Goal: Task Accomplishment & Management: Use online tool/utility

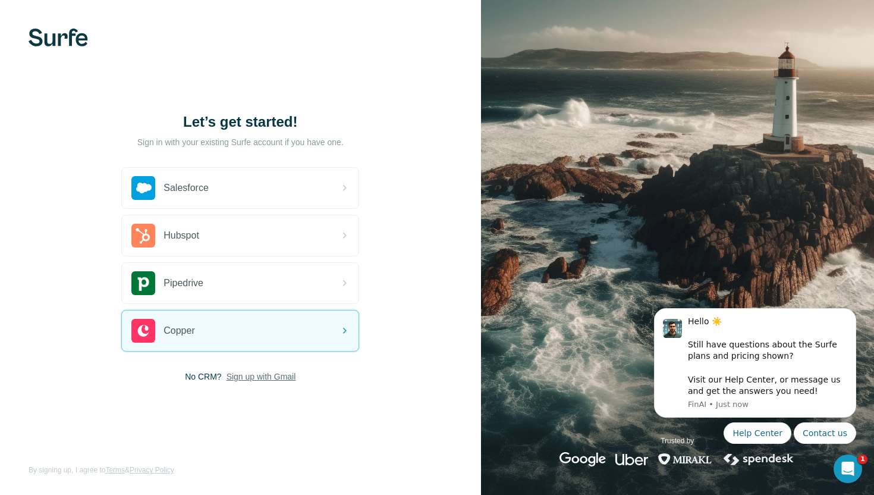
click at [265, 377] on span "Sign up with Gmail" at bounding box center [262, 376] width 70 height 12
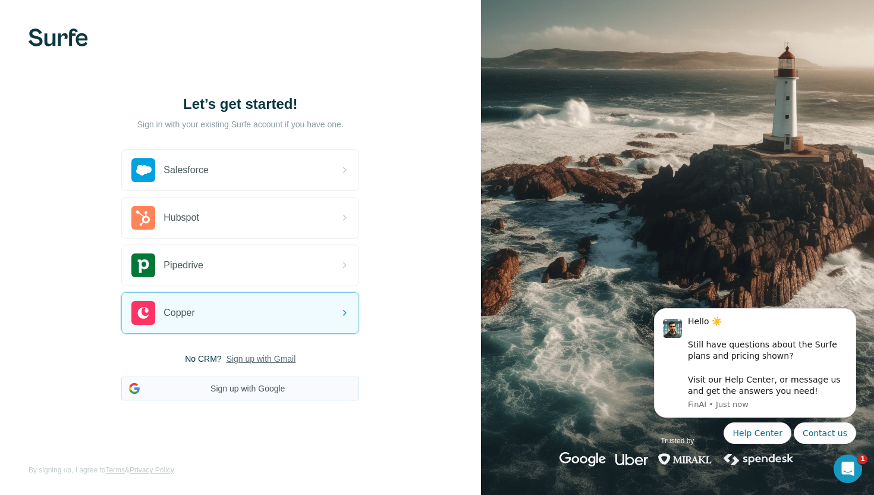
click at [262, 378] on button "Sign up with Google" at bounding box center [240, 388] width 238 height 24
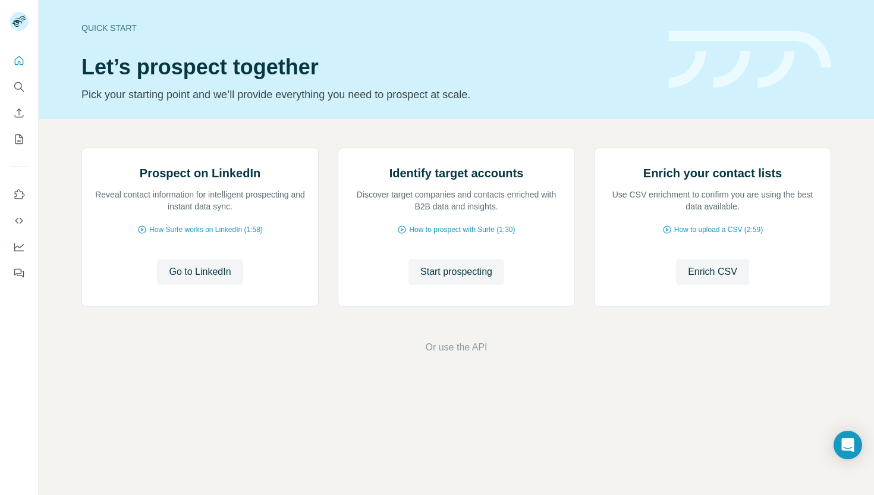
click at [110, 121] on div "Prospect on LinkedIn Reveal contact information for intelligent prospecting and…" at bounding box center [456, 251] width 835 height 264
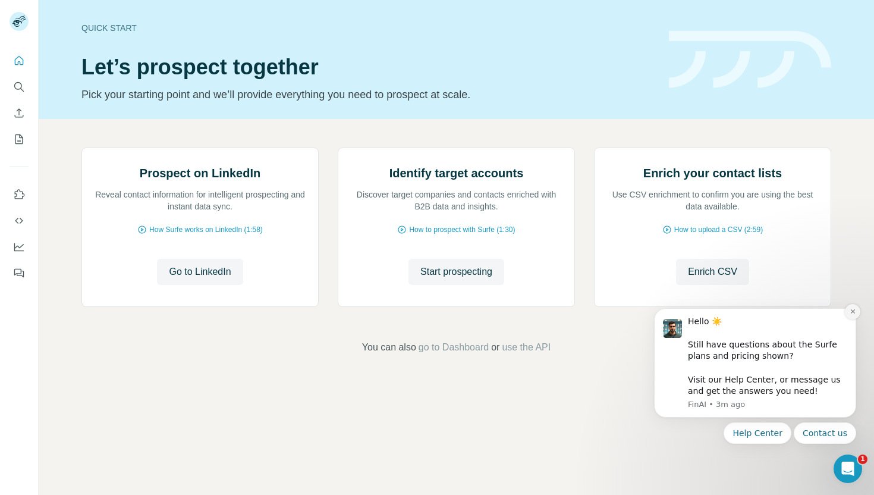
click at [852, 309] on icon "Dismiss notification" at bounding box center [853, 311] width 7 height 7
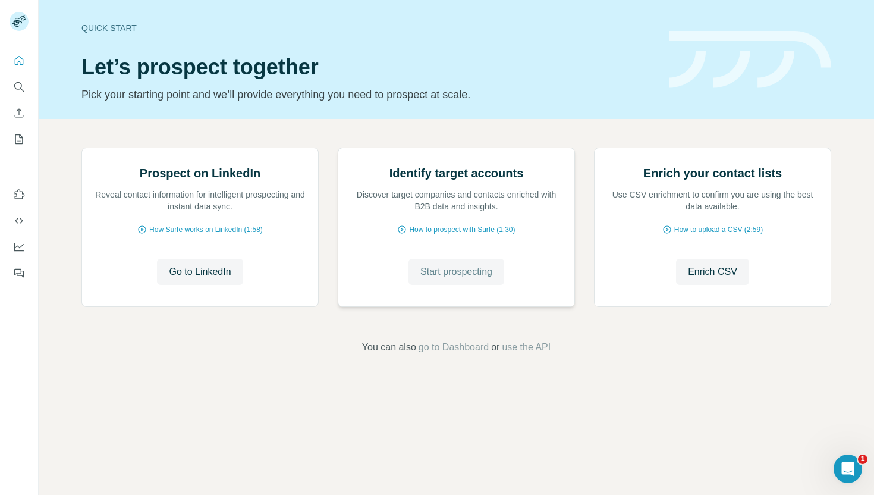
click at [477, 279] on span "Start prospecting" at bounding box center [456, 272] width 72 height 14
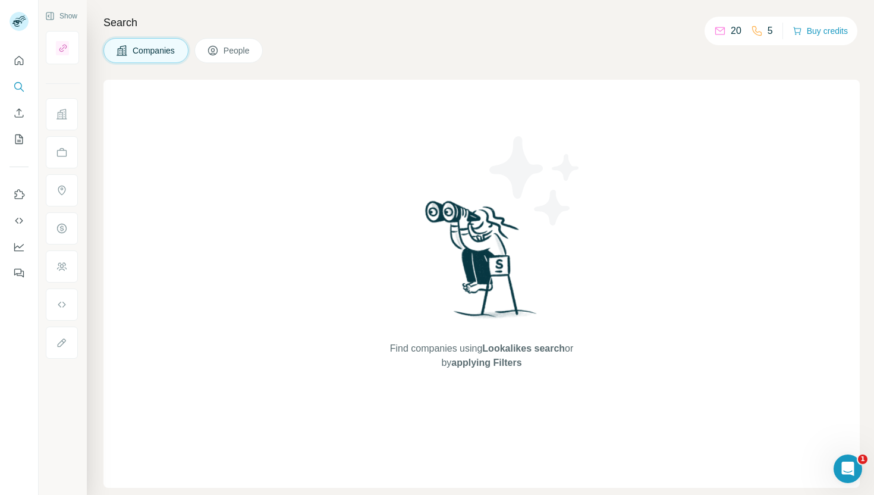
click at [156, 57] on button "Companies" at bounding box center [145, 50] width 85 height 25
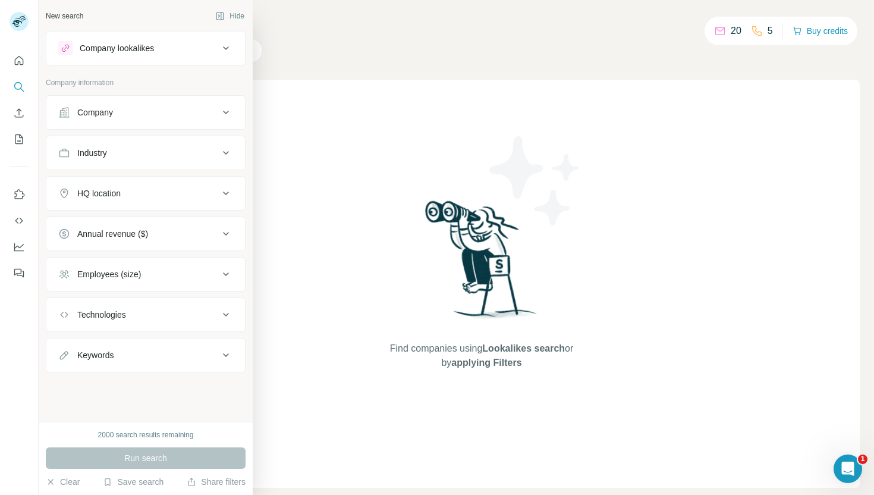
click at [156, 111] on div "Company" at bounding box center [138, 112] width 161 height 12
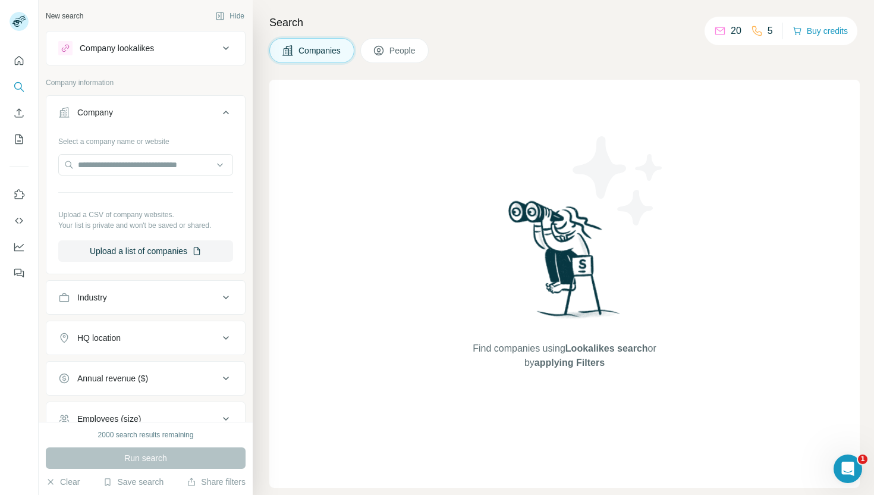
click at [159, 118] on div "Company" at bounding box center [138, 112] width 161 height 12
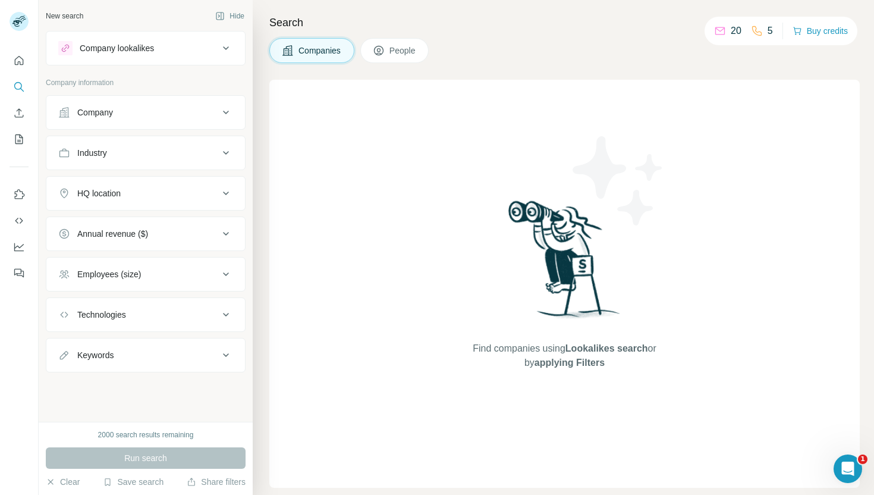
click at [126, 314] on div "Technologies" at bounding box center [101, 315] width 49 height 12
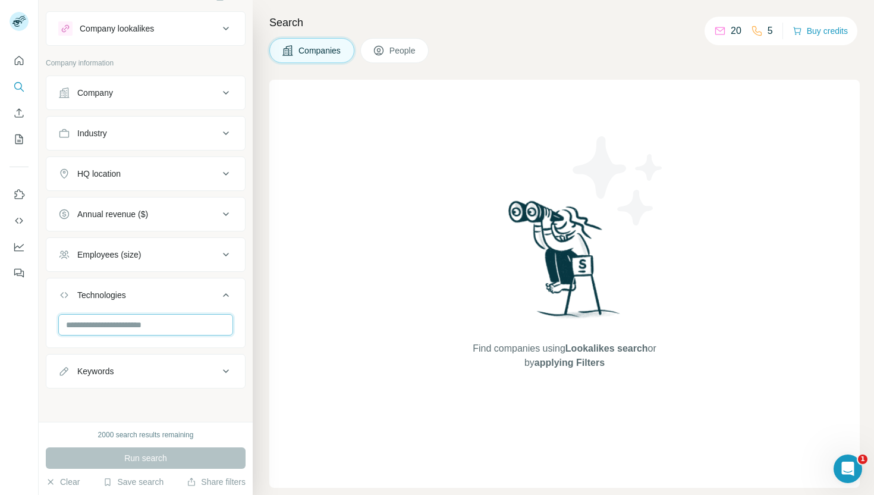
click at [104, 335] on input "text" at bounding box center [145, 324] width 175 height 21
type input "****"
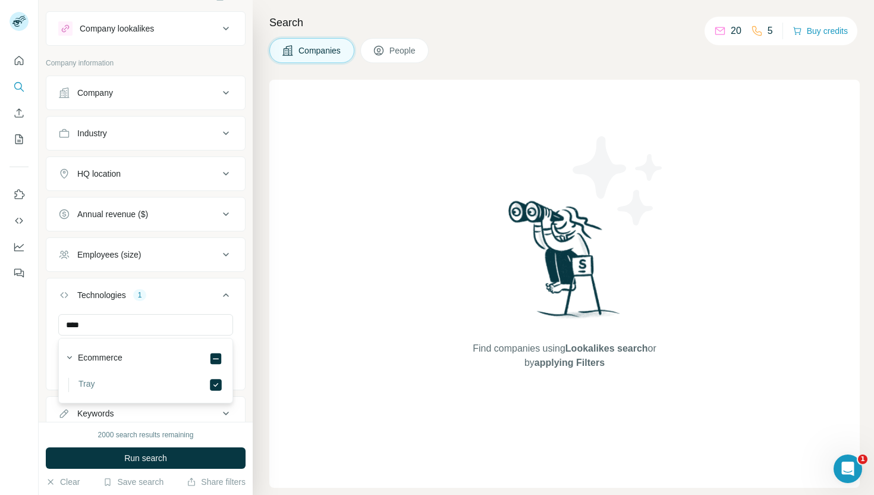
click at [310, 300] on div "Find companies using Lookalikes search or by applying Filters" at bounding box center [564, 284] width 590 height 408
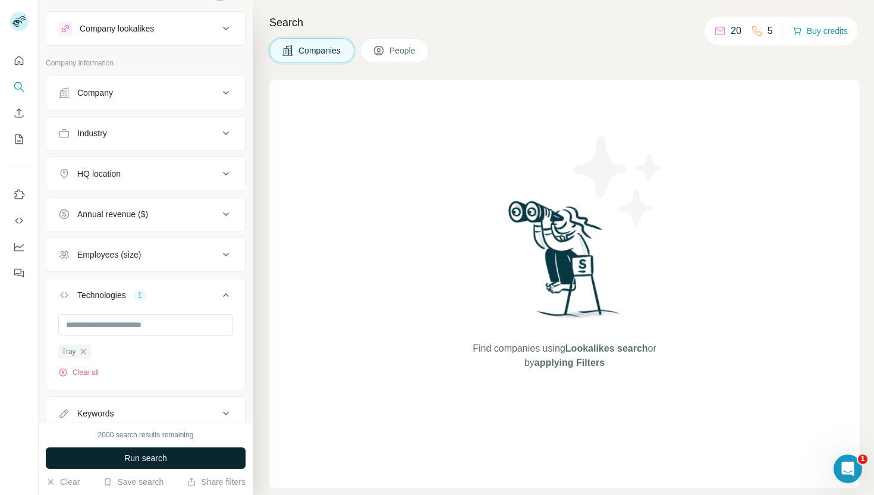
click at [190, 455] on button "Run search" at bounding box center [146, 457] width 200 height 21
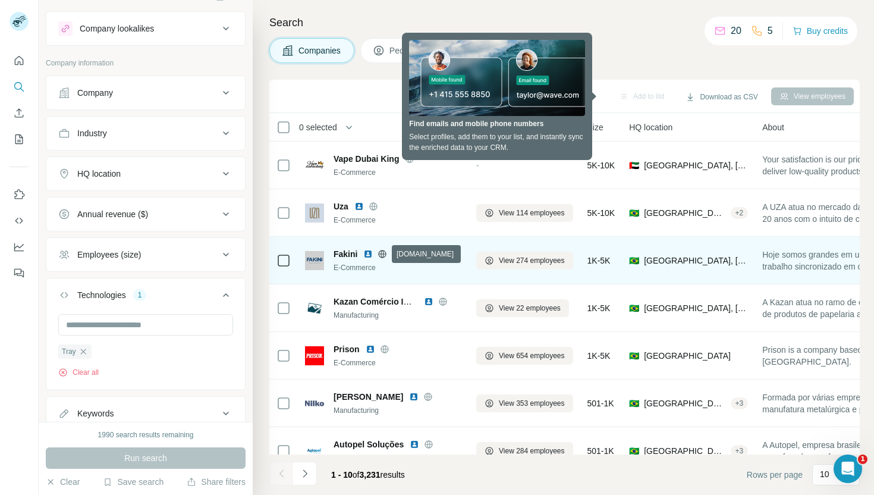
click at [383, 254] on icon at bounding box center [382, 254] width 3 height 8
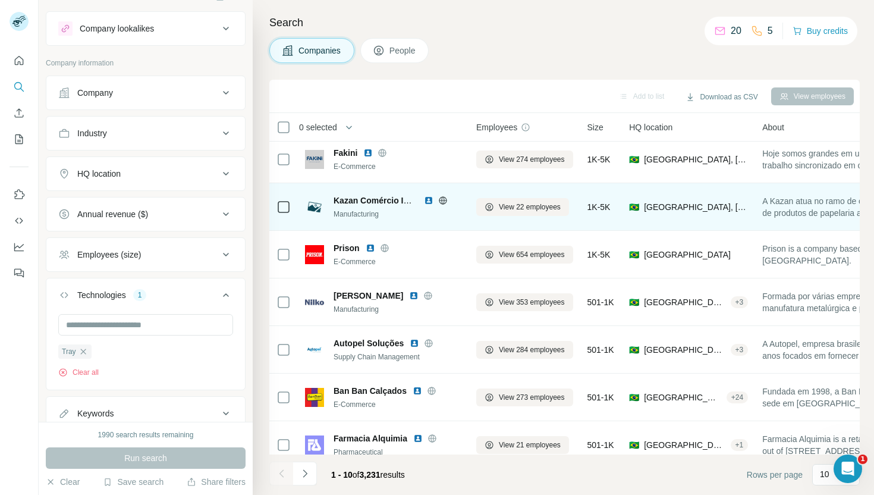
scroll to position [163, 0]
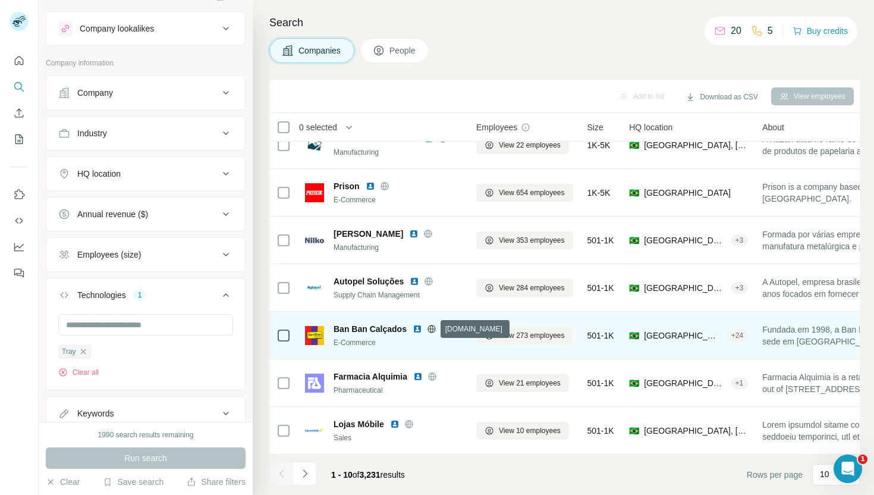
click at [432, 327] on icon at bounding box center [431, 329] width 3 height 8
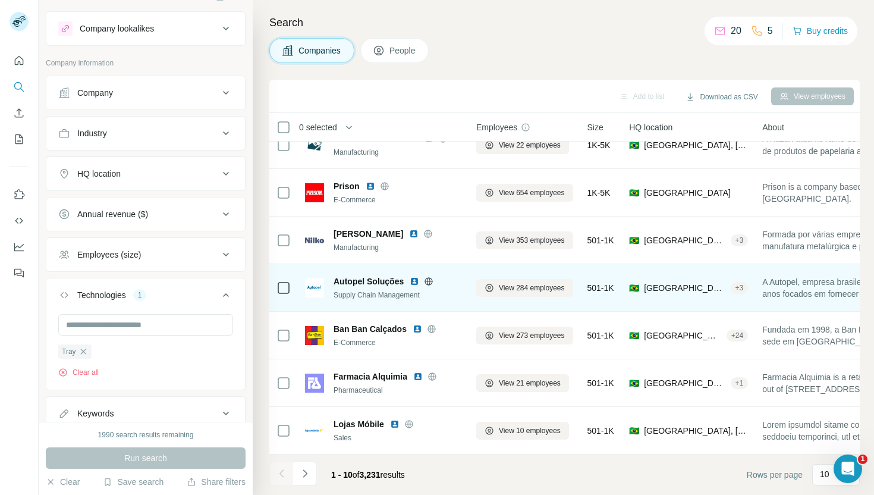
click at [426, 278] on icon at bounding box center [429, 281] width 10 height 10
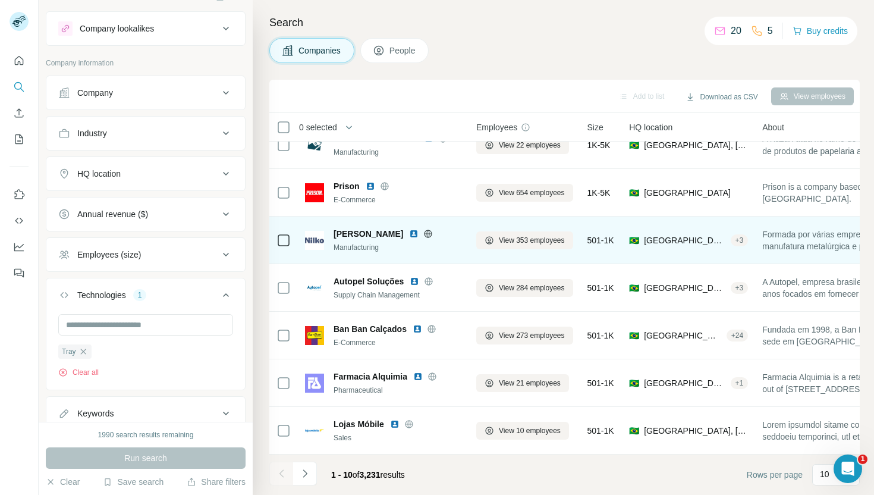
click at [427, 234] on icon at bounding box center [428, 233] width 3 height 8
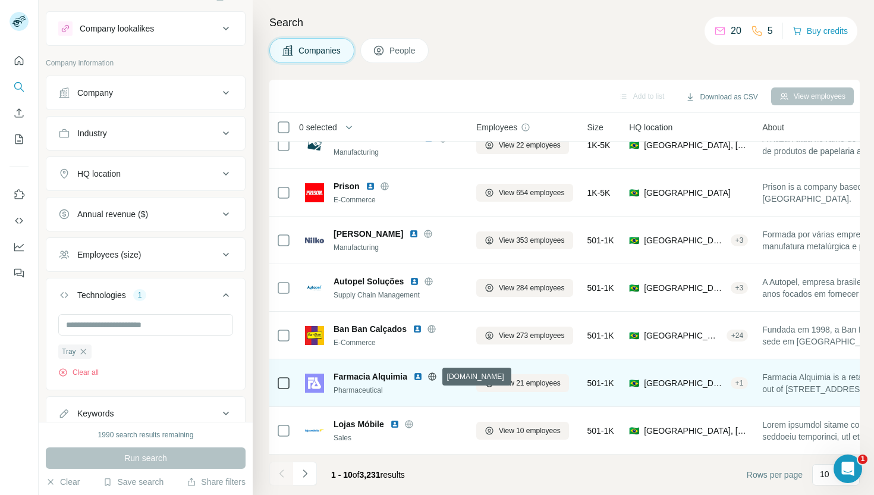
click at [436, 379] on icon at bounding box center [432, 377] width 10 height 10
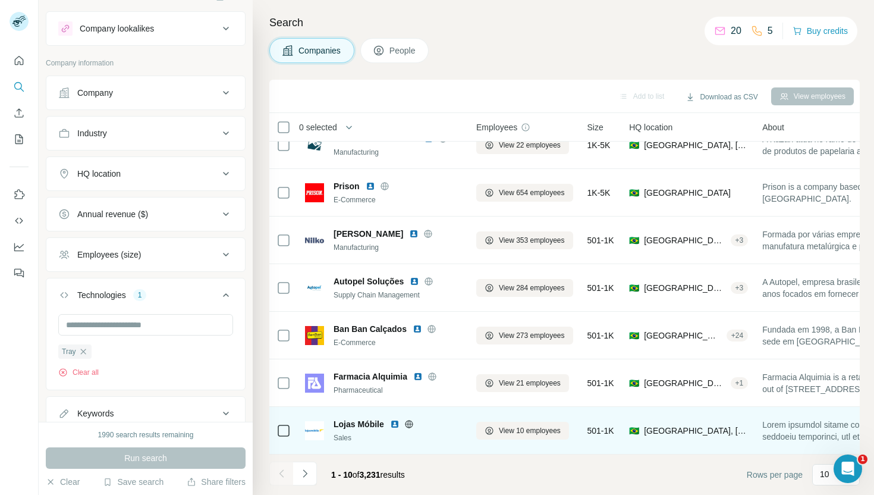
click at [411, 423] on icon at bounding box center [409, 424] width 10 height 10
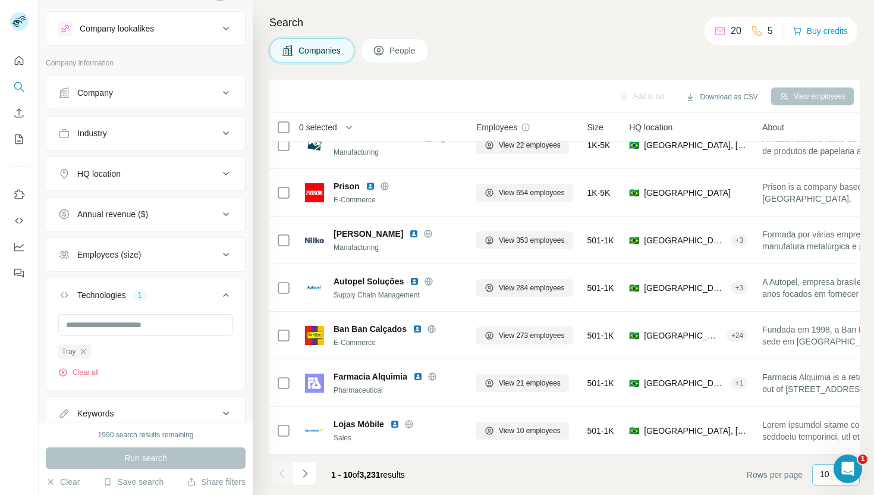
click at [816, 473] on div "10" at bounding box center [836, 474] width 48 height 21
click at [830, 383] on p "60" at bounding box center [827, 384] width 10 height 12
click at [146, 326] on input "text" at bounding box center [145, 324] width 175 height 21
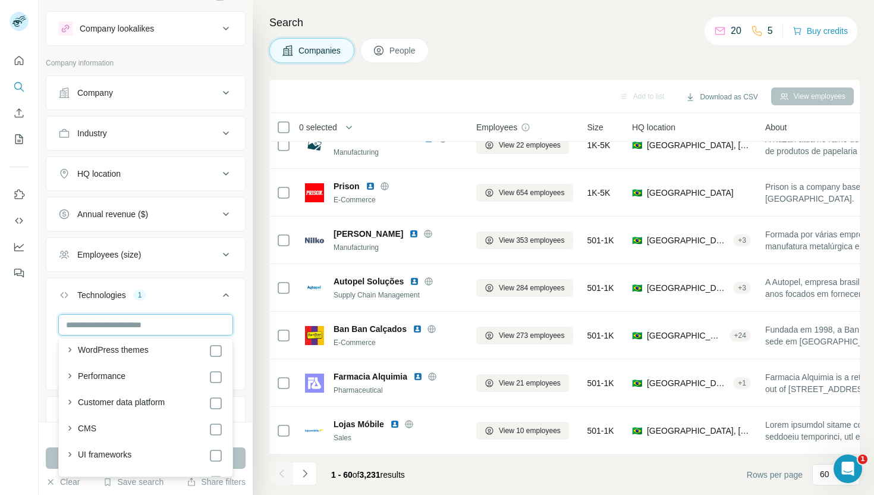
scroll to position [180, 0]
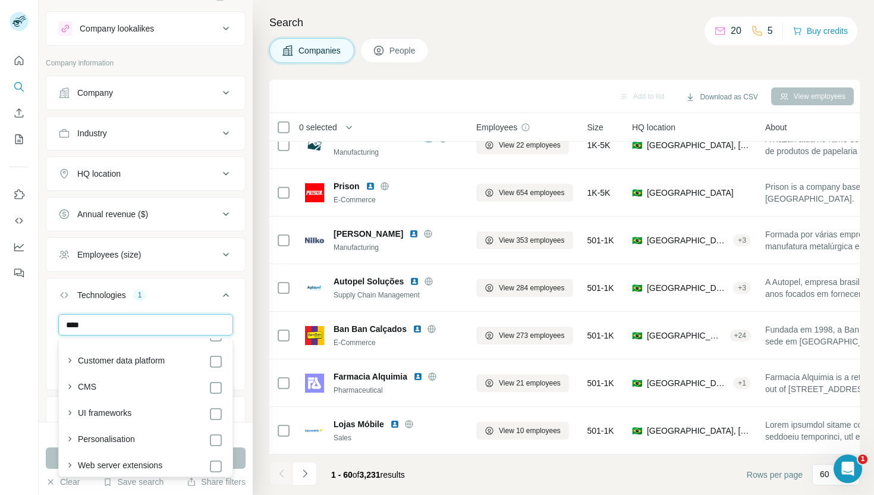
type input "*****"
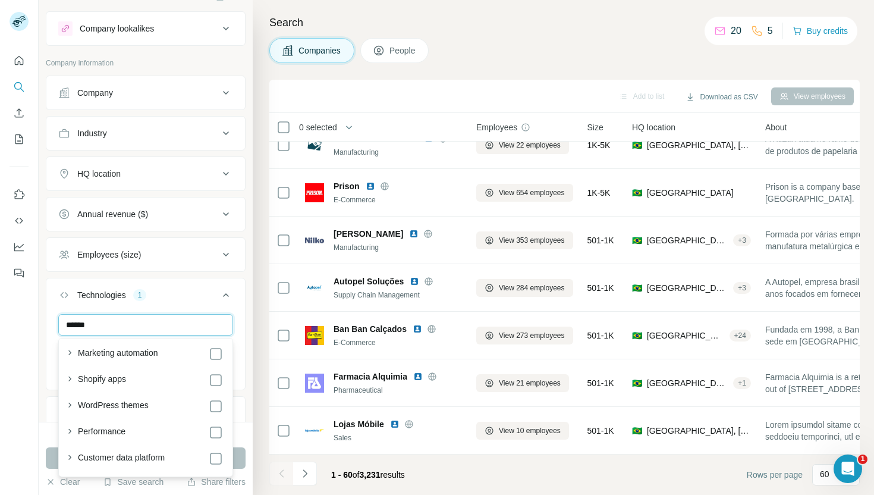
scroll to position [0, 0]
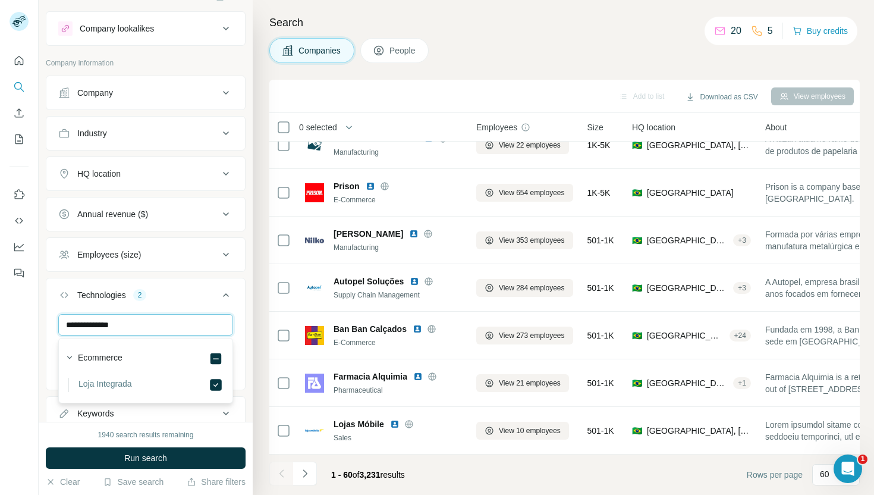
click at [122, 326] on input "**********" at bounding box center [145, 324] width 175 height 21
type input "*"
type input "****"
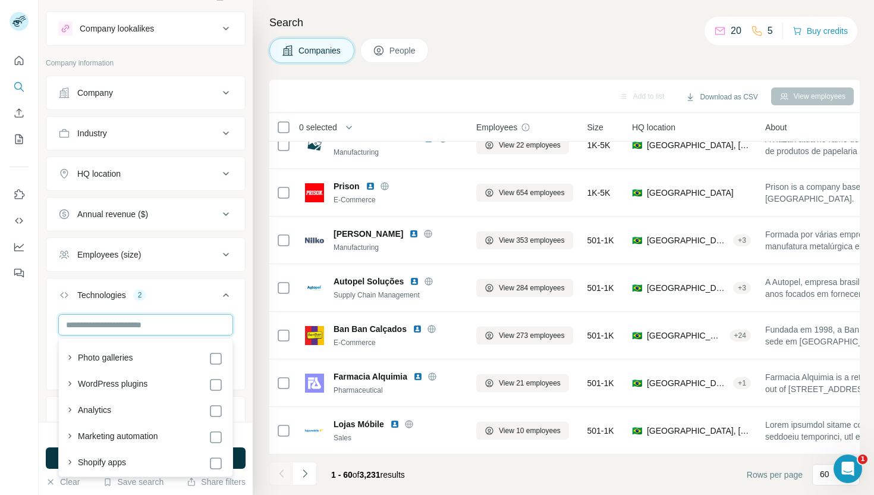
type input "*"
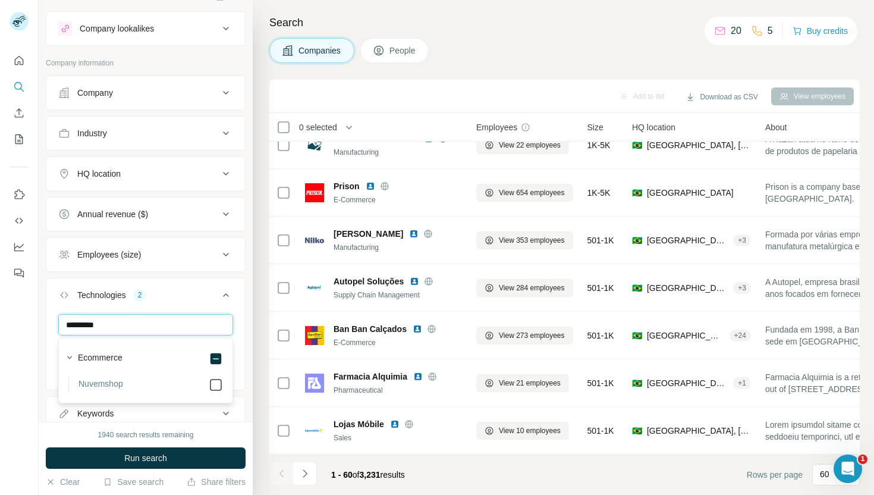
type input "*********"
click at [462, 49] on div "Companies People" at bounding box center [564, 50] width 590 height 25
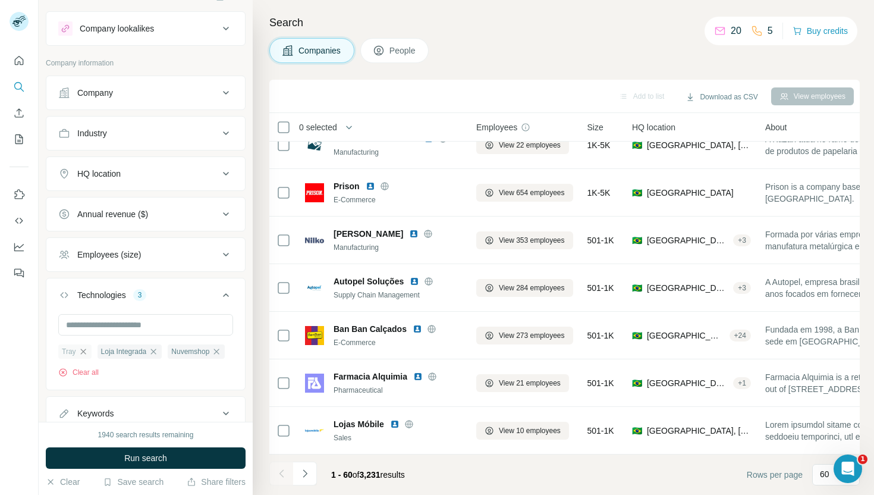
click at [81, 351] on icon "button" at bounding box center [83, 352] width 10 height 10
click at [137, 331] on input "text" at bounding box center [145, 324] width 175 height 21
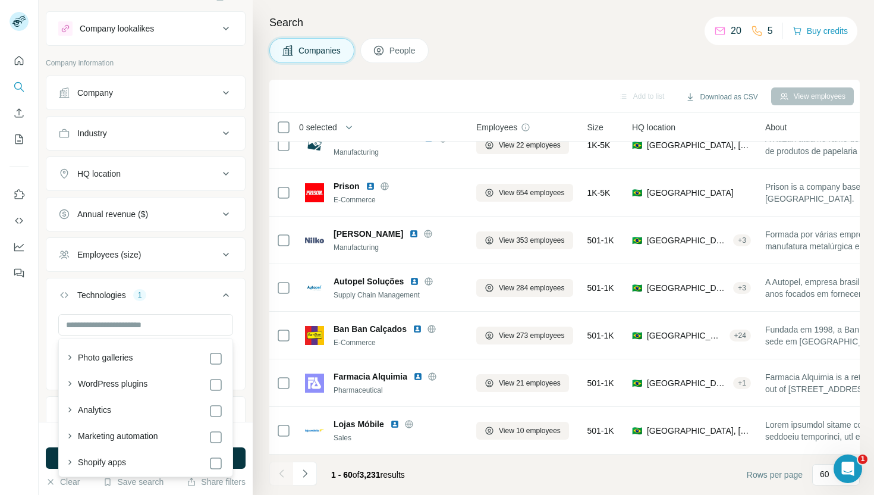
click at [530, 38] on div "Companies People" at bounding box center [564, 50] width 590 height 25
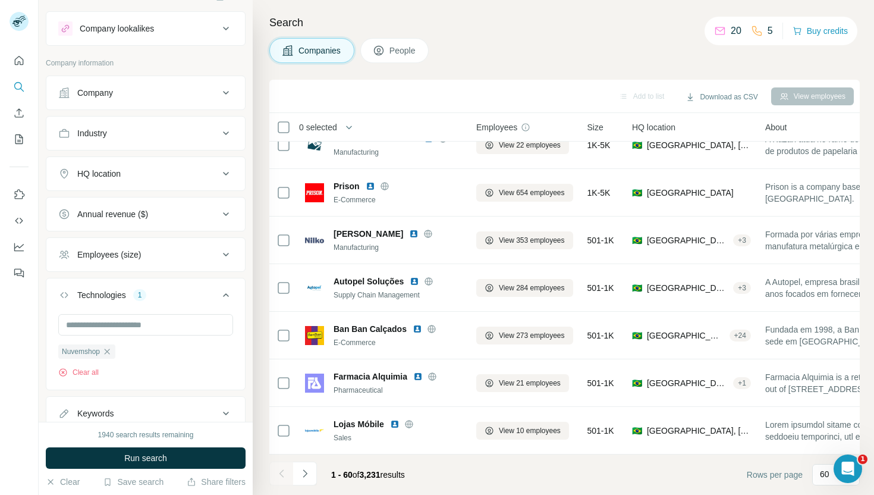
scroll to position [62, 0]
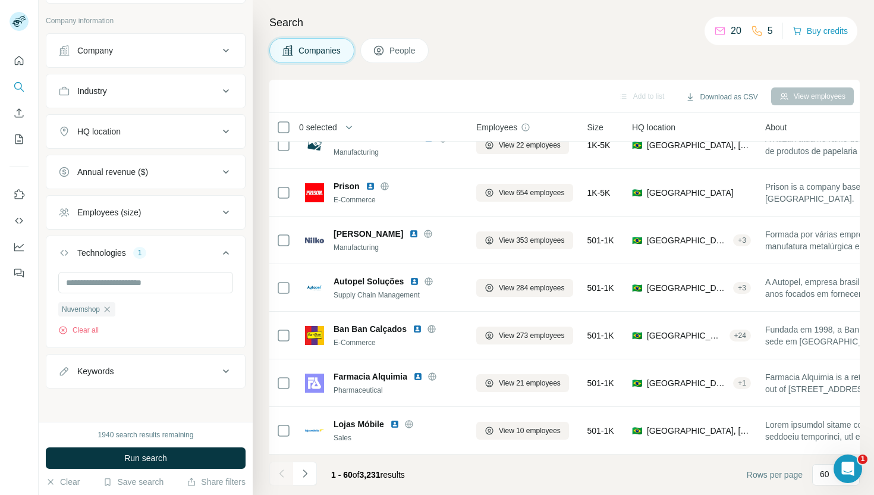
click at [200, 215] on div "Employees (size)" at bounding box center [138, 212] width 161 height 12
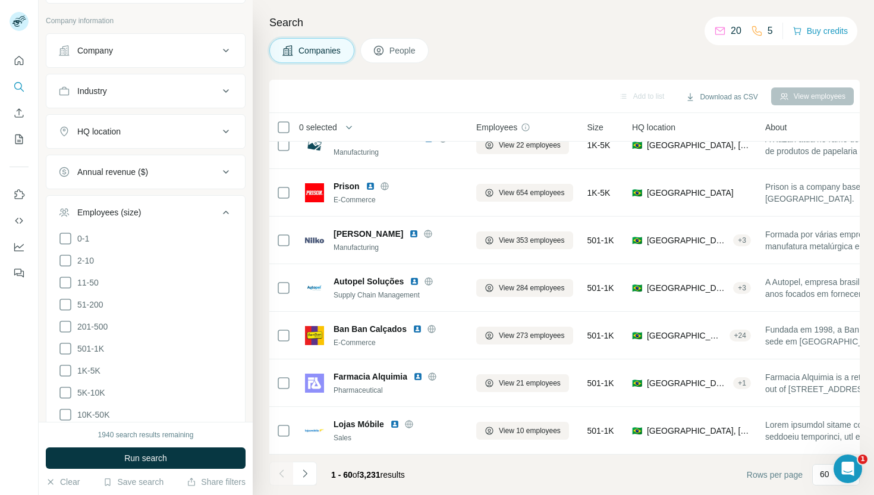
click at [200, 215] on div "Employees (size)" at bounding box center [138, 212] width 161 height 12
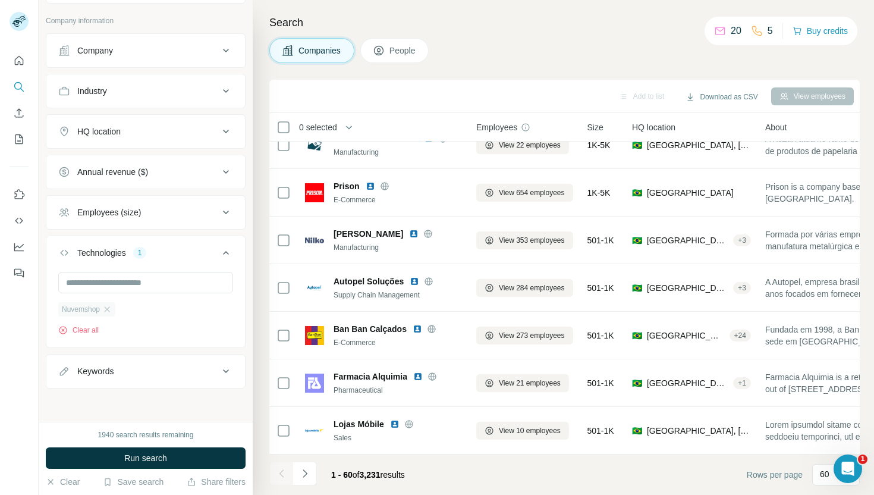
click at [114, 309] on div "Nuvemshop" at bounding box center [86, 309] width 57 height 14
click at [112, 309] on icon "button" at bounding box center [107, 309] width 10 height 10
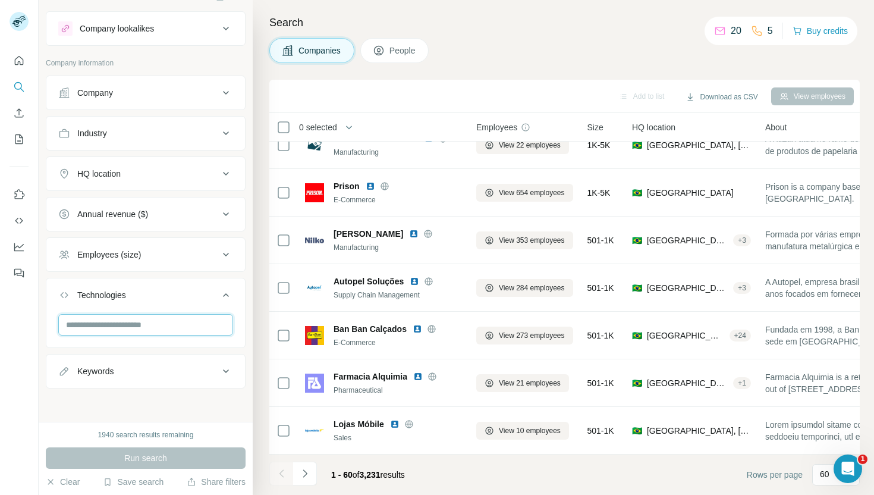
click at [105, 325] on input "text" at bounding box center [145, 324] width 175 height 21
type input "****"
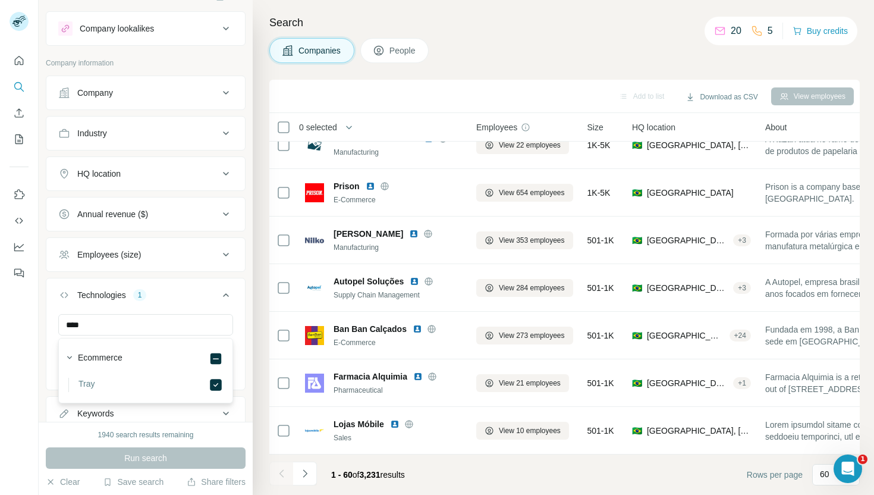
click at [259, 319] on div "Search Companies People Add to list Download as CSV View employees 0 selected C…" at bounding box center [563, 247] width 621 height 495
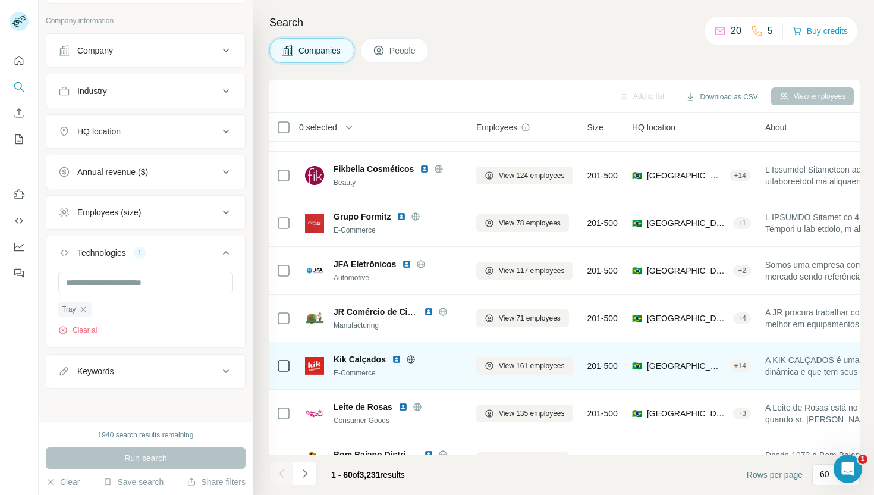
scroll to position [1448, 0]
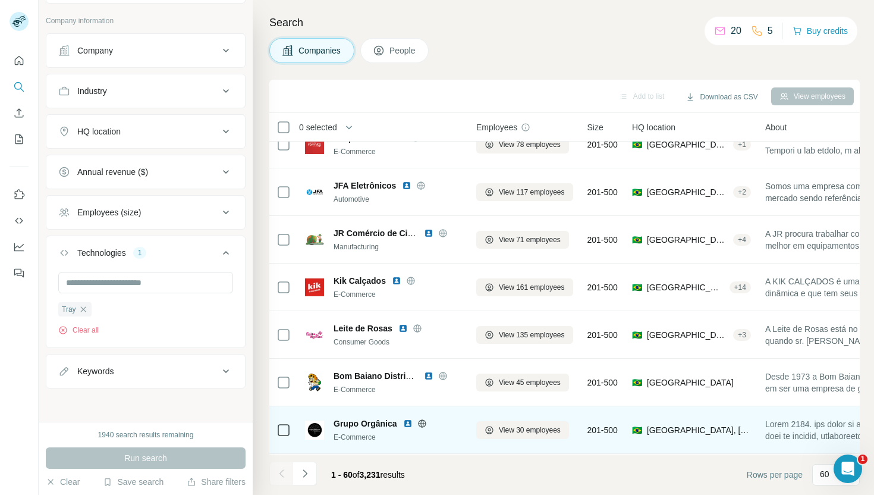
click at [422, 422] on icon at bounding box center [422, 424] width 10 height 10
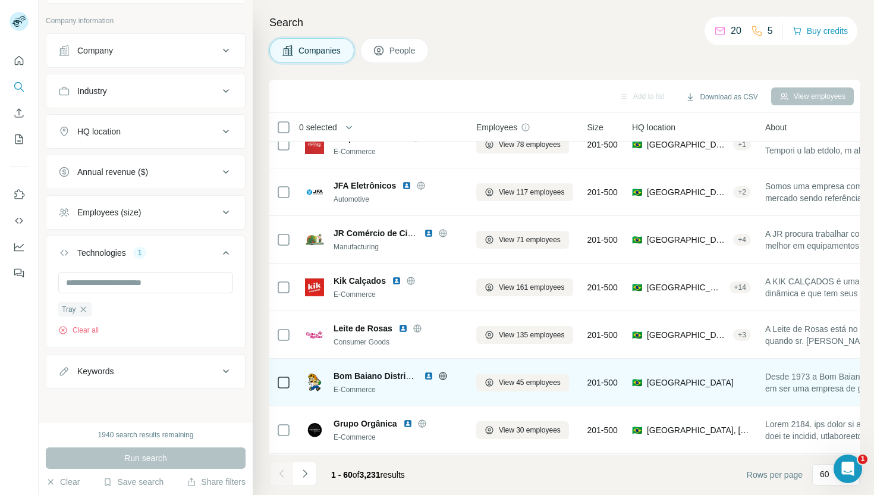
click at [445, 375] on icon at bounding box center [443, 375] width 8 height 1
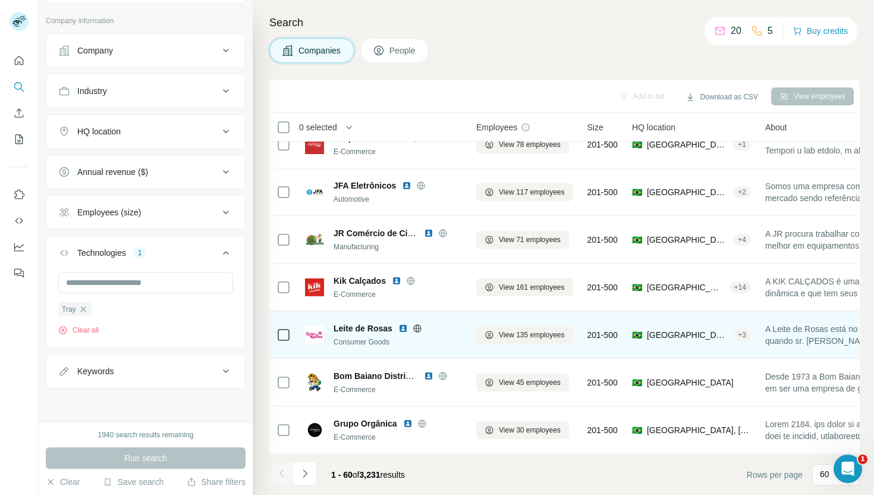
click at [415, 324] on icon at bounding box center [418, 328] width 10 height 10
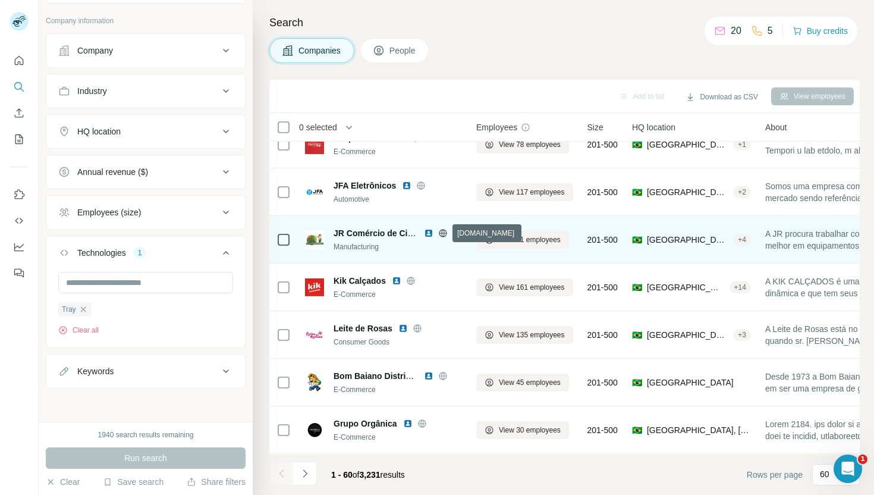
click at [443, 234] on icon at bounding box center [443, 233] width 10 height 10
click at [417, 244] on div "Manufacturing" at bounding box center [398, 246] width 128 height 11
click at [793, 247] on span "A JR procura trabalhar com o que tem de melhor em equipamentos e produtos, além…" at bounding box center [853, 240] width 176 height 24
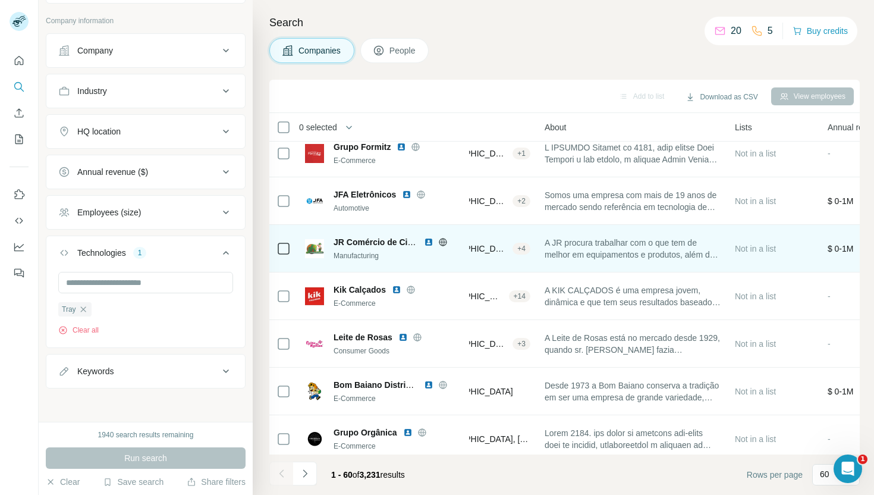
scroll to position [1439, 0]
